Goal: Task Accomplishment & Management: Use online tool/utility

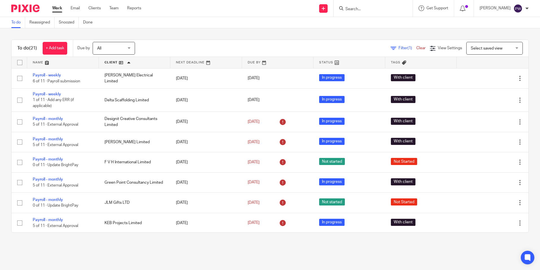
scroll to position [279, 0]
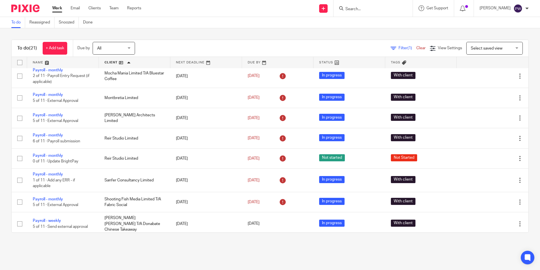
drag, startPoint x: 363, startPoint y: 4, endPoint x: 363, endPoint y: 8, distance: 4.8
click at [363, 4] on div at bounding box center [373, 8] width 79 height 17
click at [363, 9] on input "Search" at bounding box center [370, 9] width 51 height 5
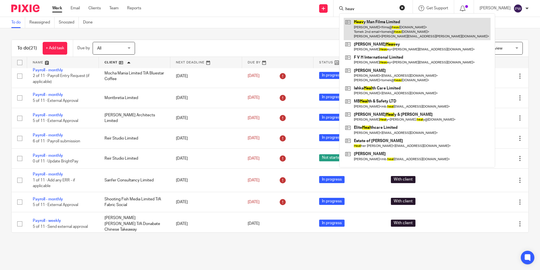
type input "heav"
click at [409, 29] on link at bounding box center [417, 29] width 147 height 22
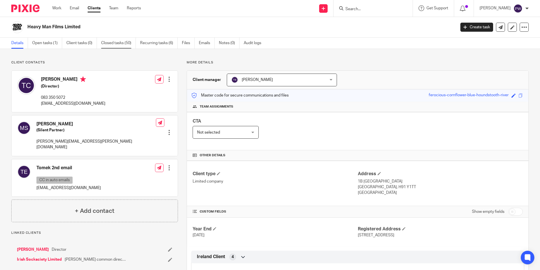
click at [124, 42] on link "Closed tasks (50)" at bounding box center [118, 43] width 35 height 11
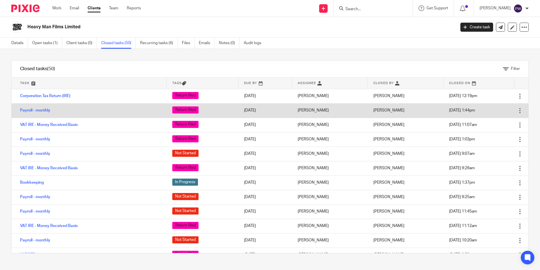
click at [515, 109] on td "Open Delete" at bounding box center [522, 110] width 14 height 14
click at [517, 111] on div at bounding box center [520, 111] width 6 height 6
click at [31, 109] on link "Payroll - monthly" at bounding box center [35, 110] width 30 height 4
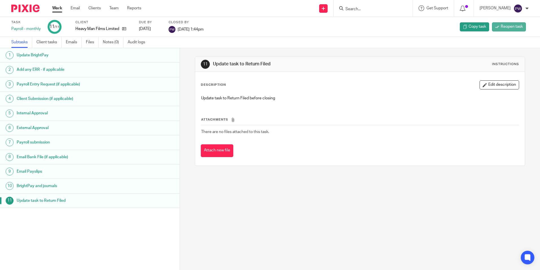
click at [510, 25] on span "Reopen task" at bounding box center [512, 27] width 22 height 6
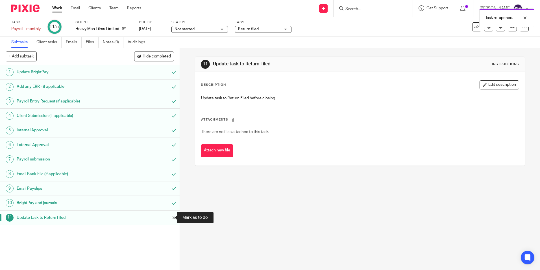
click at [166, 216] on input "submit" at bounding box center [90, 217] width 180 height 14
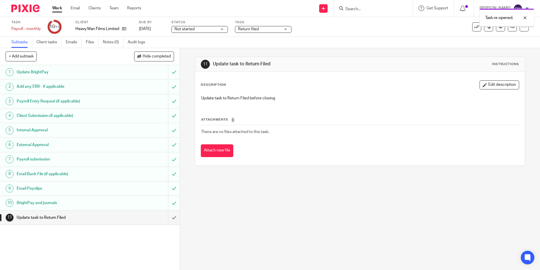
click at [255, 28] on span "Return filed" at bounding box center [248, 29] width 21 height 4
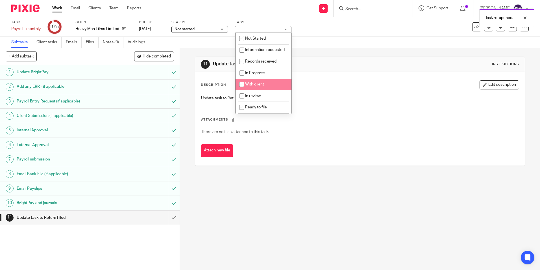
click at [254, 90] on li "With client" at bounding box center [264, 85] width 56 height 12
checkbox input "true"
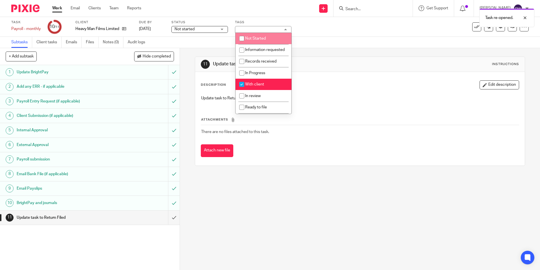
click at [217, 28] on span "Not started" at bounding box center [196, 29] width 42 height 6
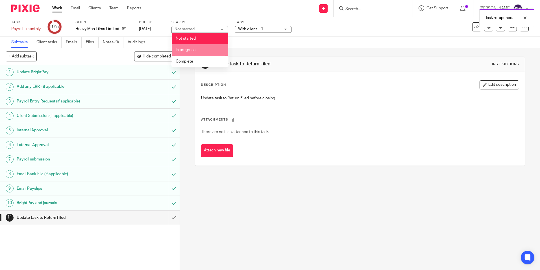
click at [197, 48] on li "In progress" at bounding box center [200, 50] width 56 height 12
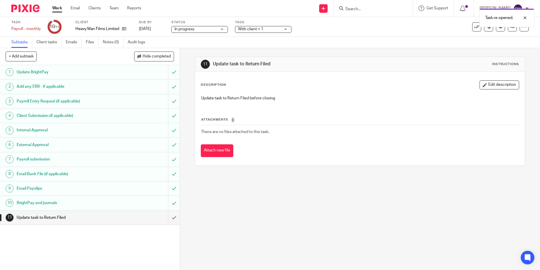
click at [261, 28] on span "With client + 1" at bounding box center [250, 29] width 25 height 4
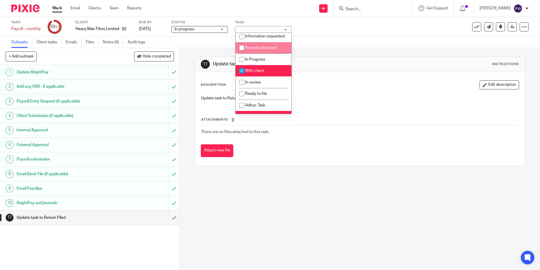
scroll to position [40, 0]
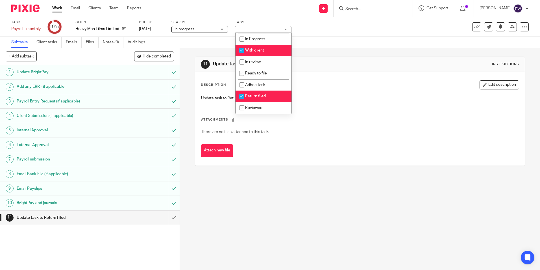
click at [248, 95] on span "Return filed" at bounding box center [255, 96] width 21 height 4
checkbox input "false"
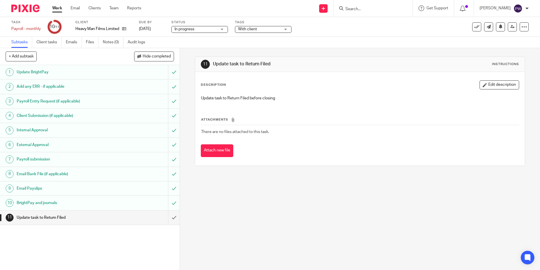
click at [325, 41] on div "Subtasks Client tasks Emails Files Notes (0) Audit logs" at bounding box center [270, 42] width 540 height 11
click at [167, 204] on input "submit" at bounding box center [90, 203] width 180 height 14
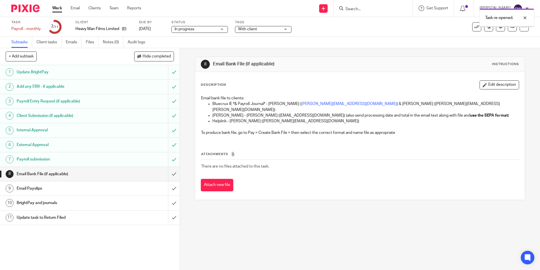
click at [168, 157] on input "submit" at bounding box center [90, 159] width 180 height 14
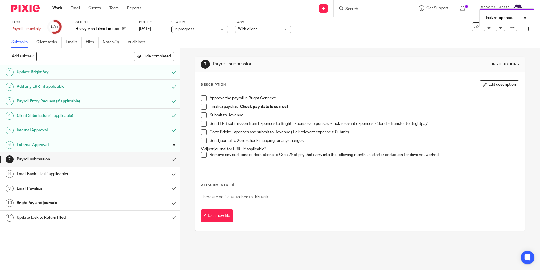
click at [170, 146] on input "submit" at bounding box center [90, 145] width 180 height 14
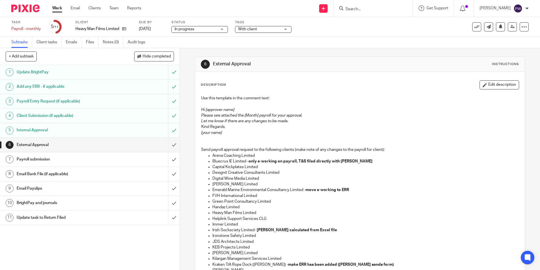
click at [58, 8] on link "Work" at bounding box center [57, 8] width 10 height 6
